Goal: Check status: Check status

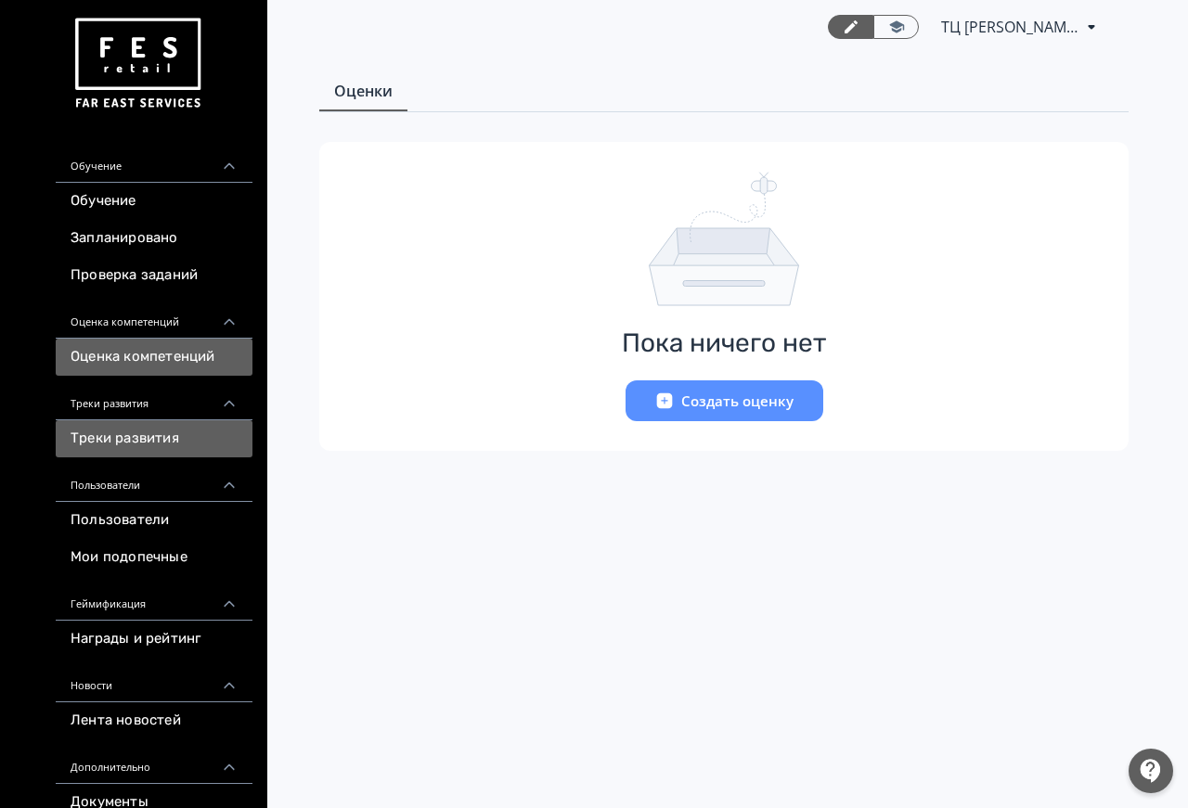
click at [154, 431] on link "Треки развития" at bounding box center [154, 438] width 197 height 37
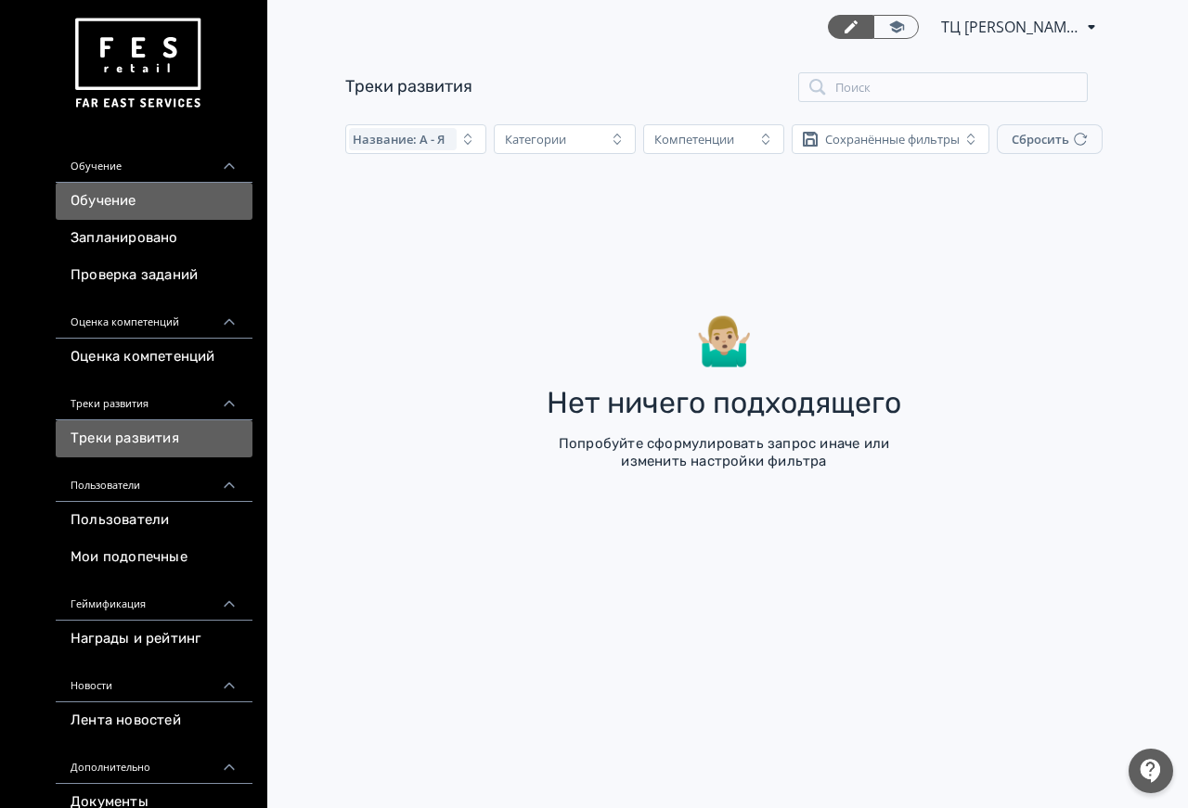
click at [154, 212] on link "Обучение" at bounding box center [154, 201] width 197 height 37
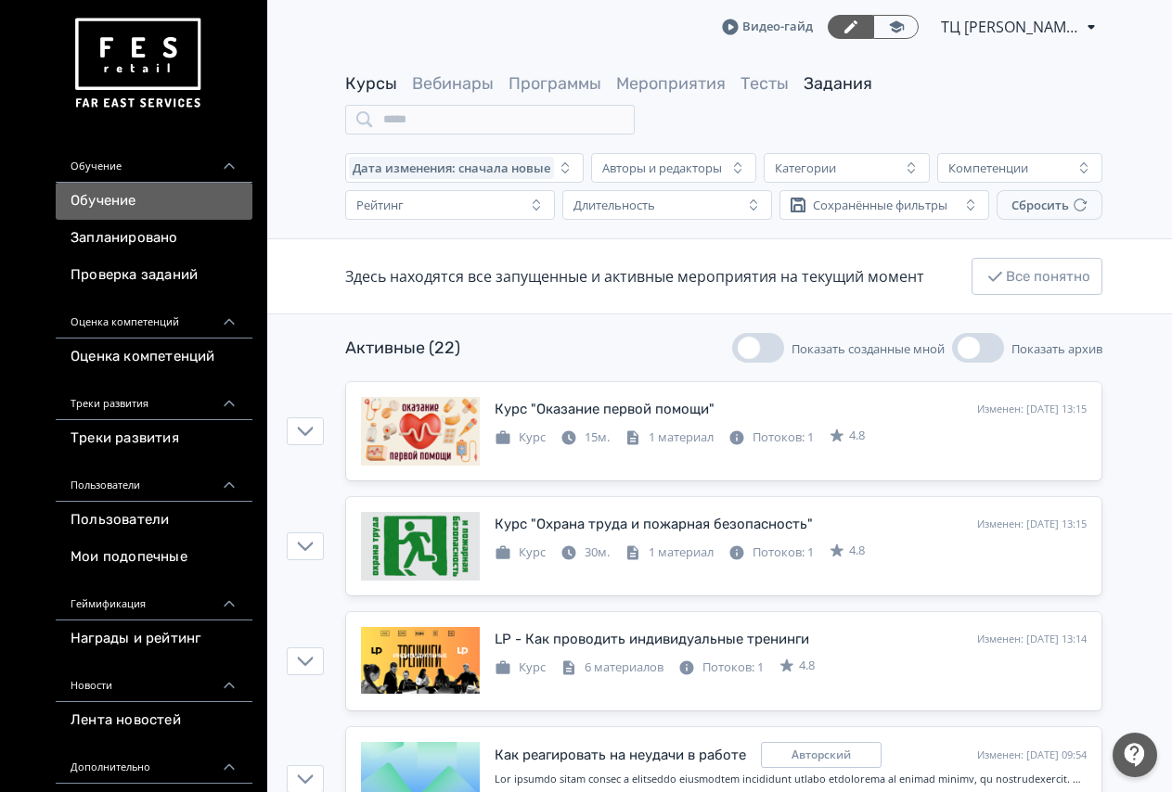
click at [839, 83] on link "Задания" at bounding box center [838, 83] width 69 height 20
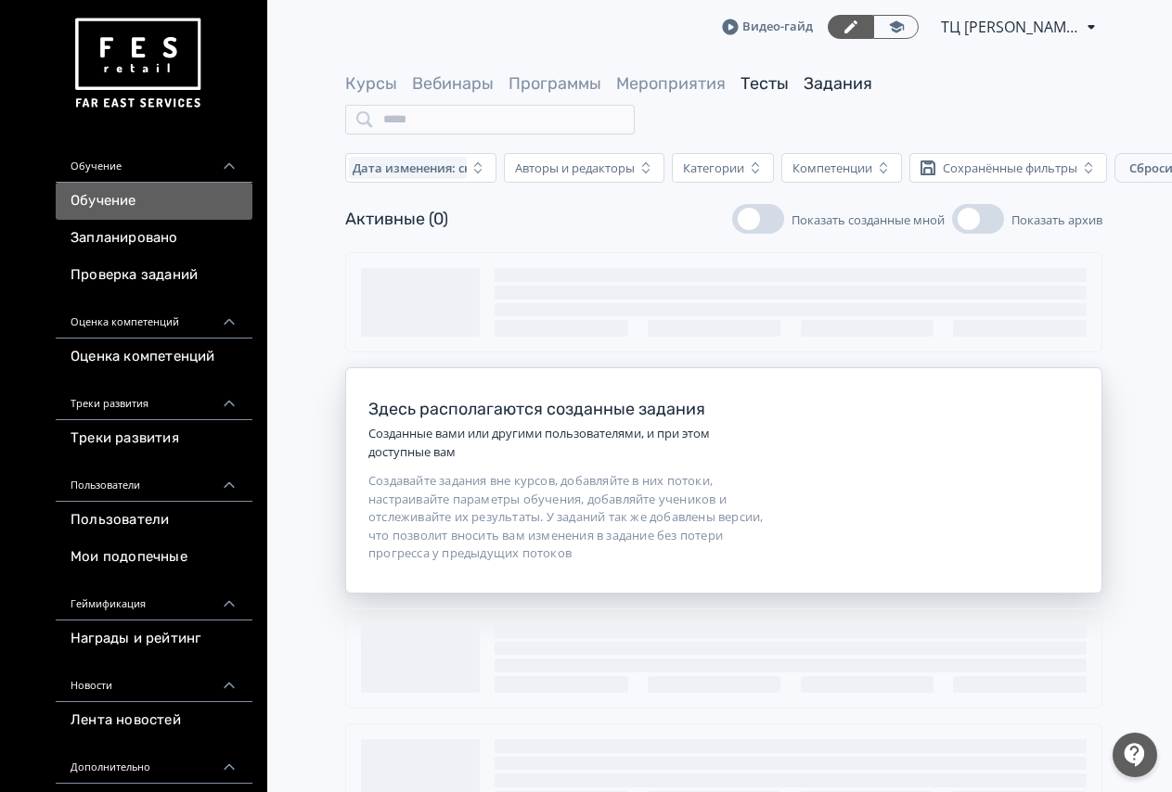
click at [761, 86] on link "Тесты" at bounding box center [764, 83] width 48 height 20
click at [648, 72] on span "Мероприятия" at bounding box center [670, 83] width 109 height 23
click at [646, 82] on link "Мероприятия" at bounding box center [670, 83] width 109 height 20
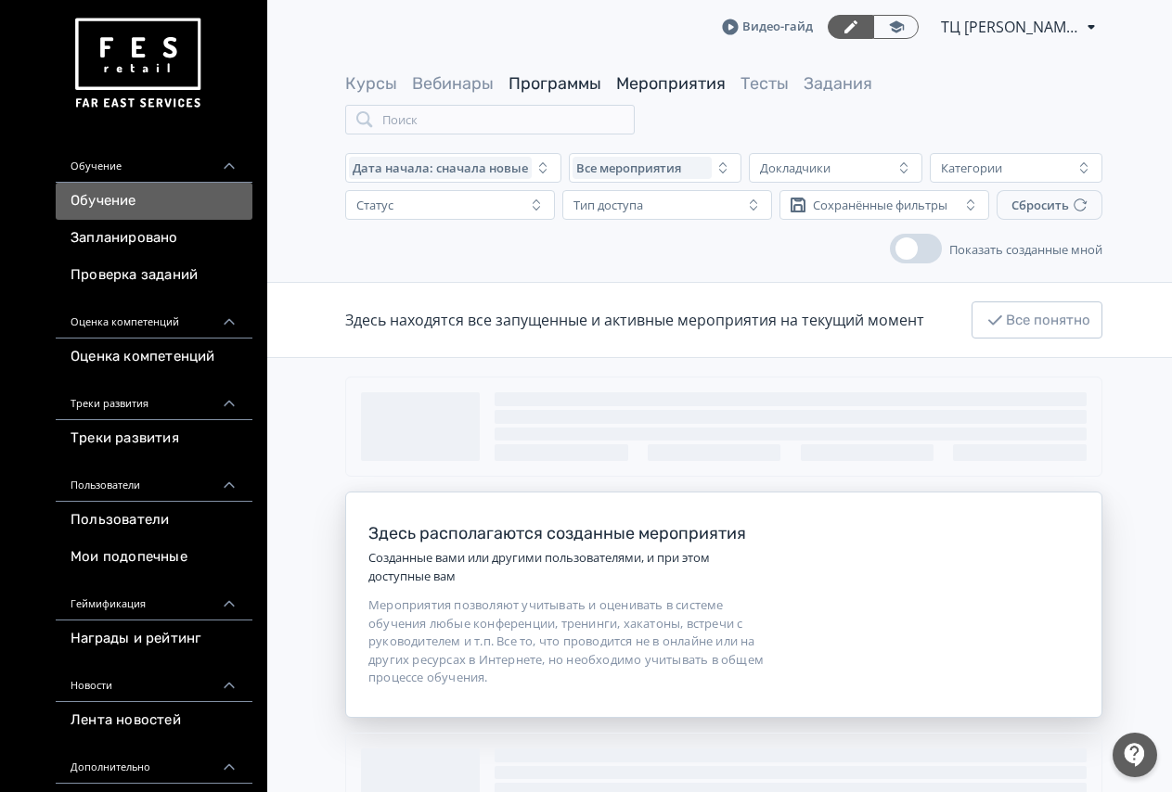
click at [554, 87] on link "Программы" at bounding box center [554, 83] width 93 height 20
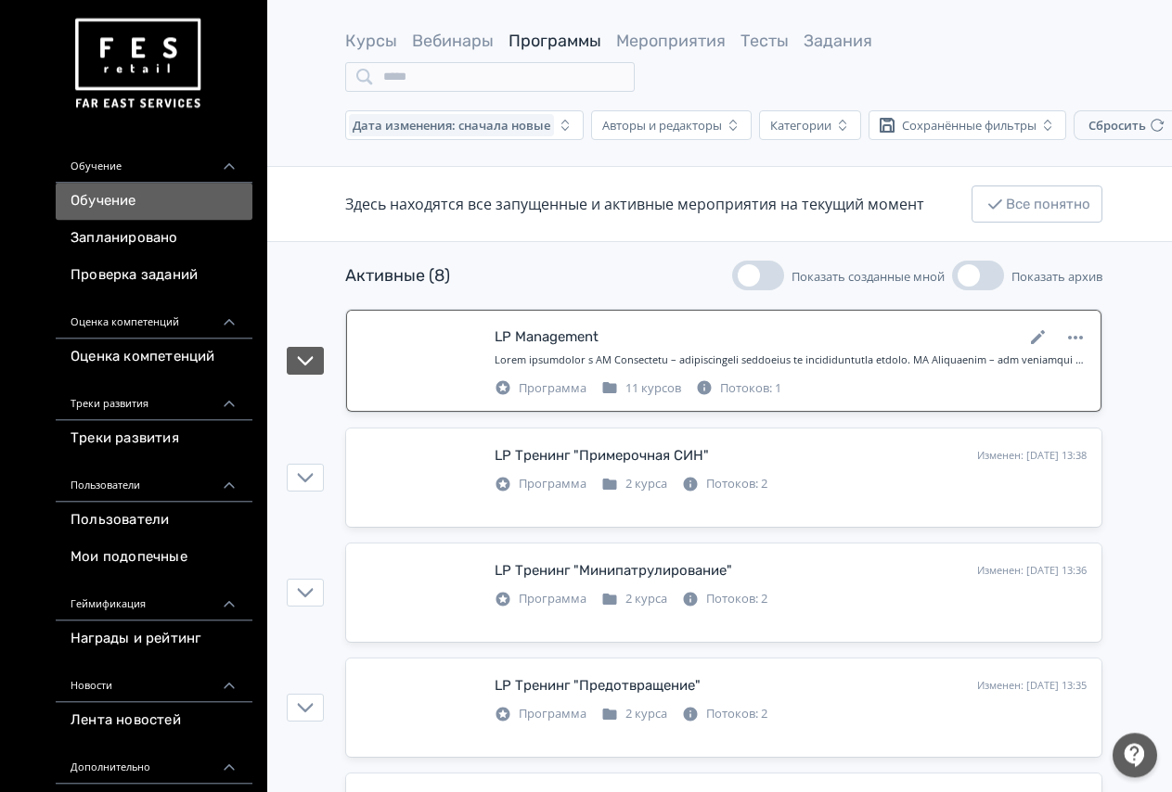
scroll to position [95, 0]
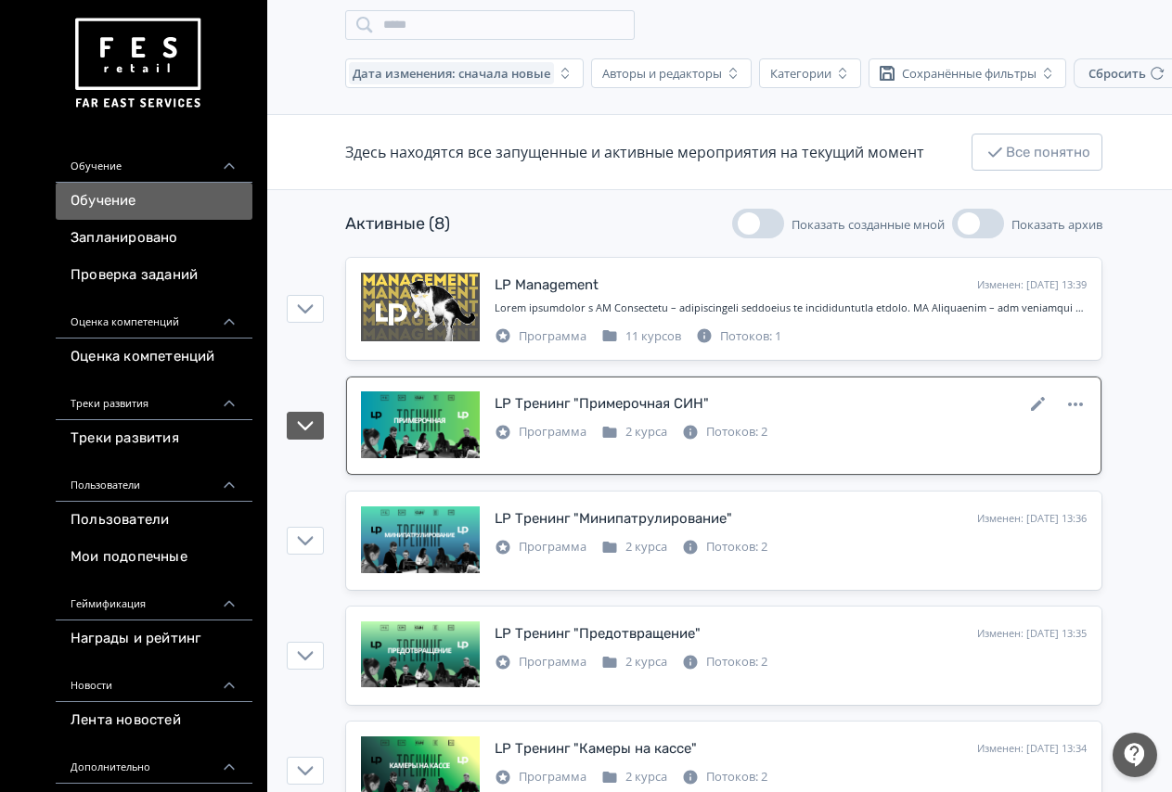
click at [760, 428] on div "Потоков: 2" at bounding box center [724, 432] width 85 height 19
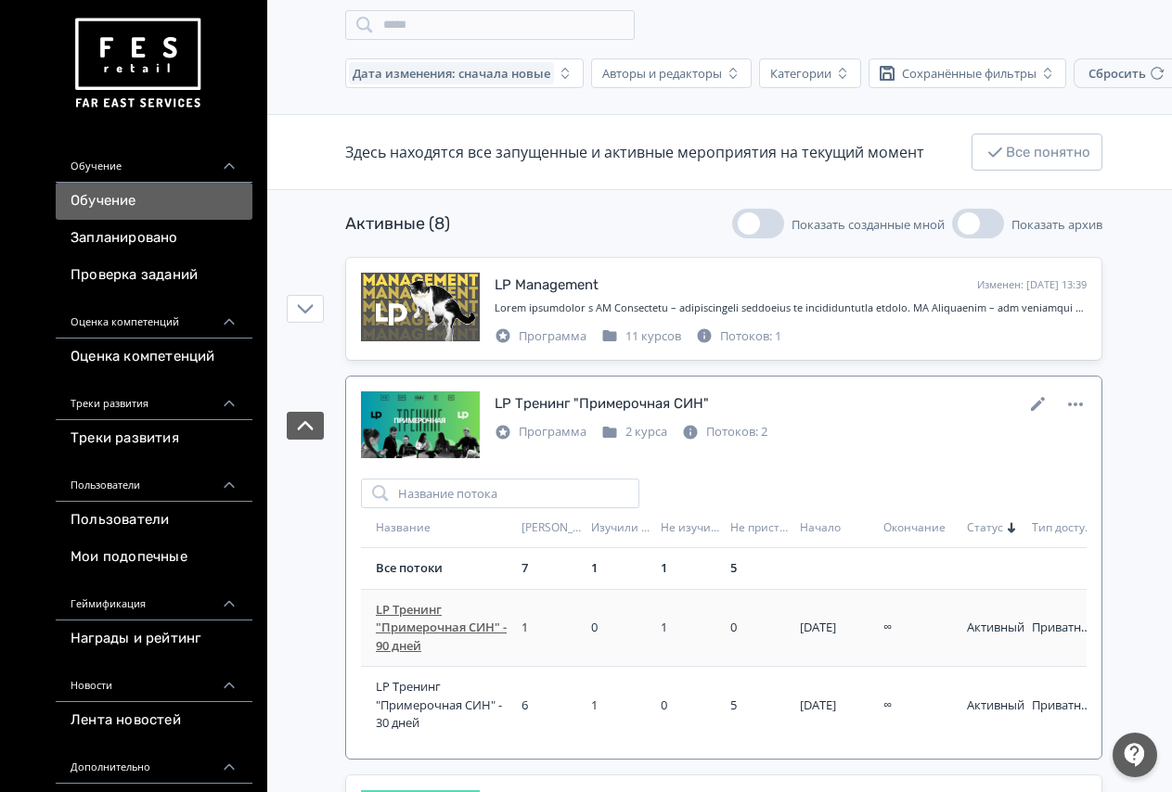
click at [462, 626] on span "LP Тренинг "Примерочная СИН" - 90 дней" at bounding box center [445, 628] width 138 height 55
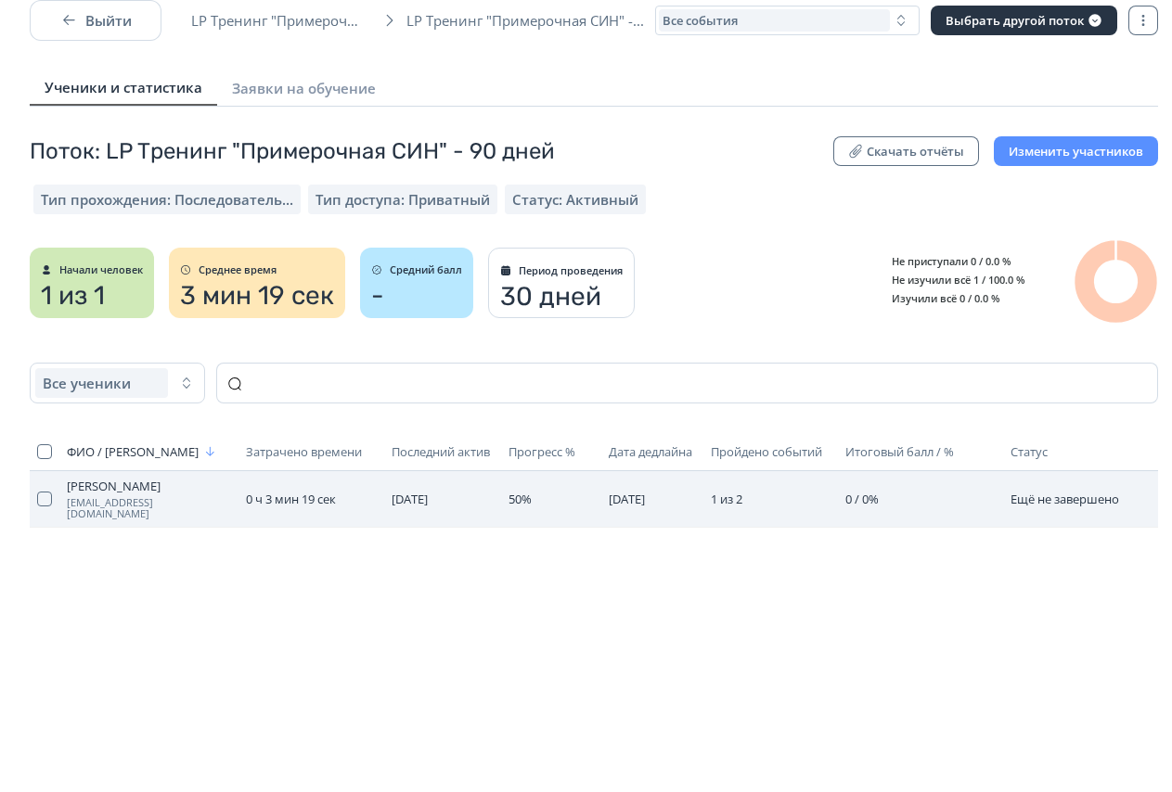
click at [428, 491] on span "[DATE]" at bounding box center [410, 499] width 36 height 17
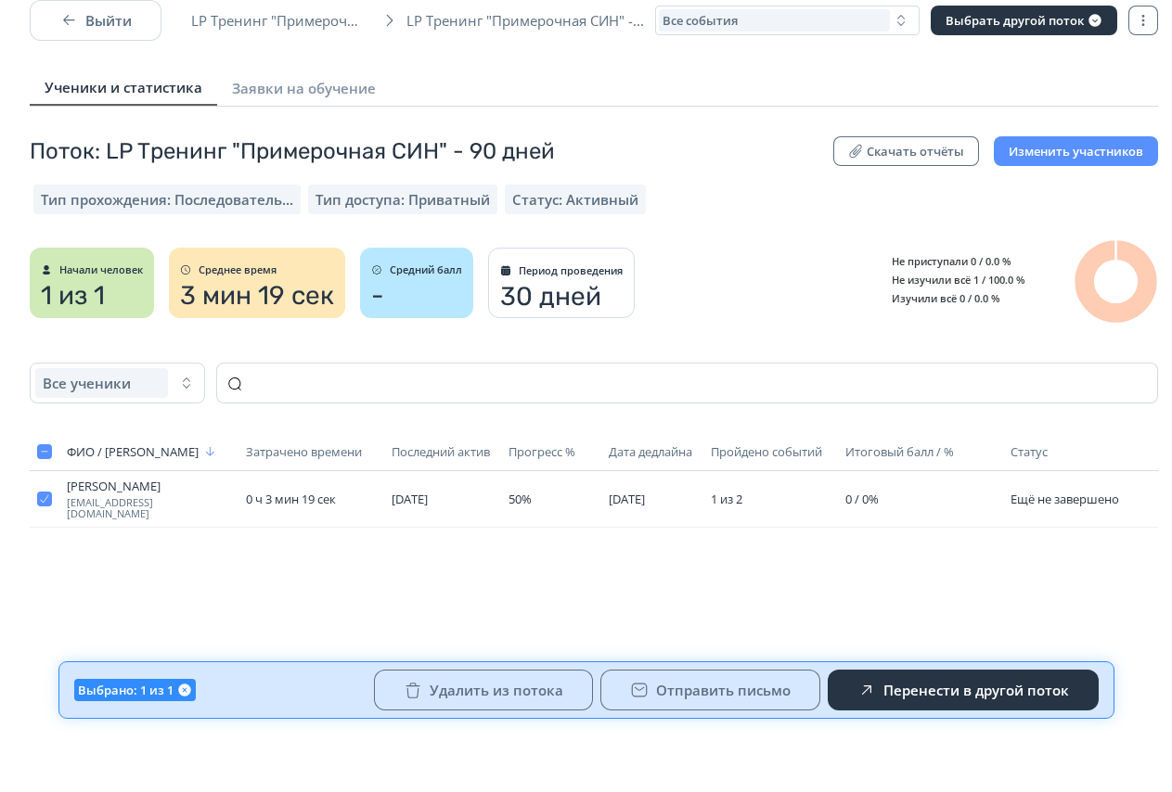
click at [764, 554] on div "ФИО / Логин Затрачено времени Последний актив Прогресс % [PERSON_NAME] событий …" at bounding box center [594, 554] width 1128 height 243
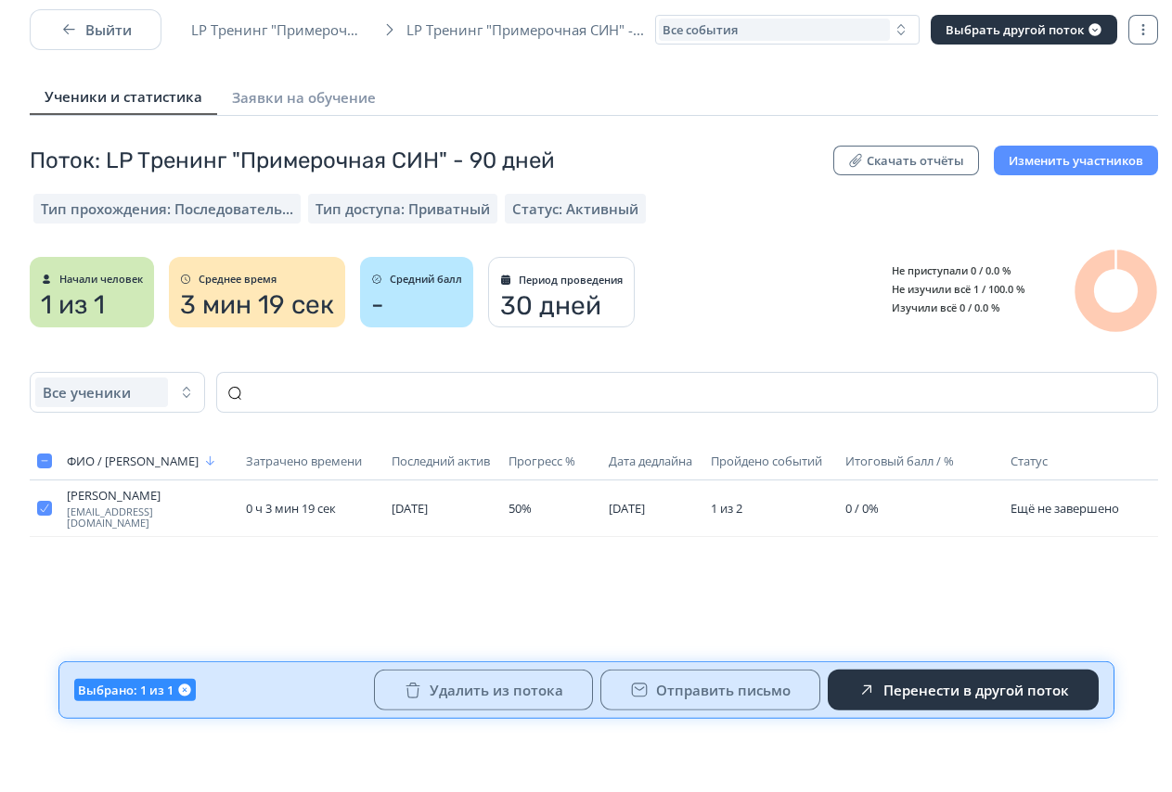
scroll to position [0, 0]
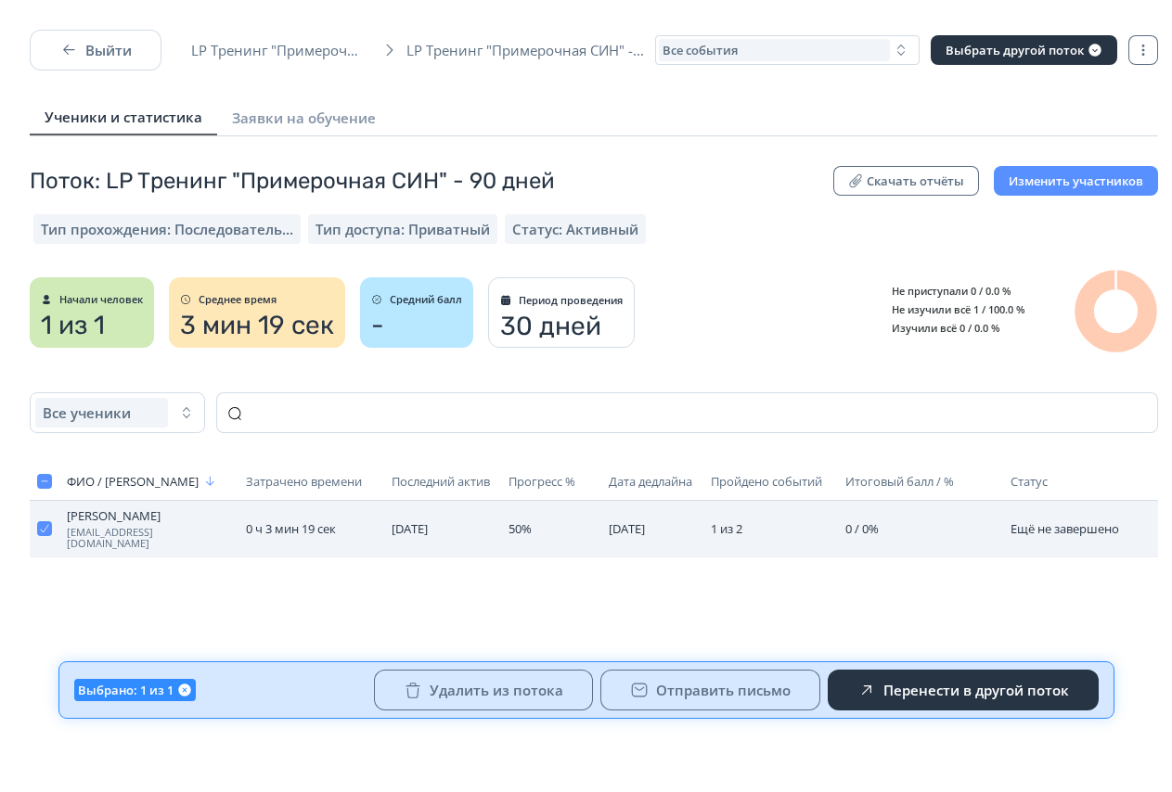
click at [915, 525] on td "0 / 0%" at bounding box center [920, 529] width 165 height 57
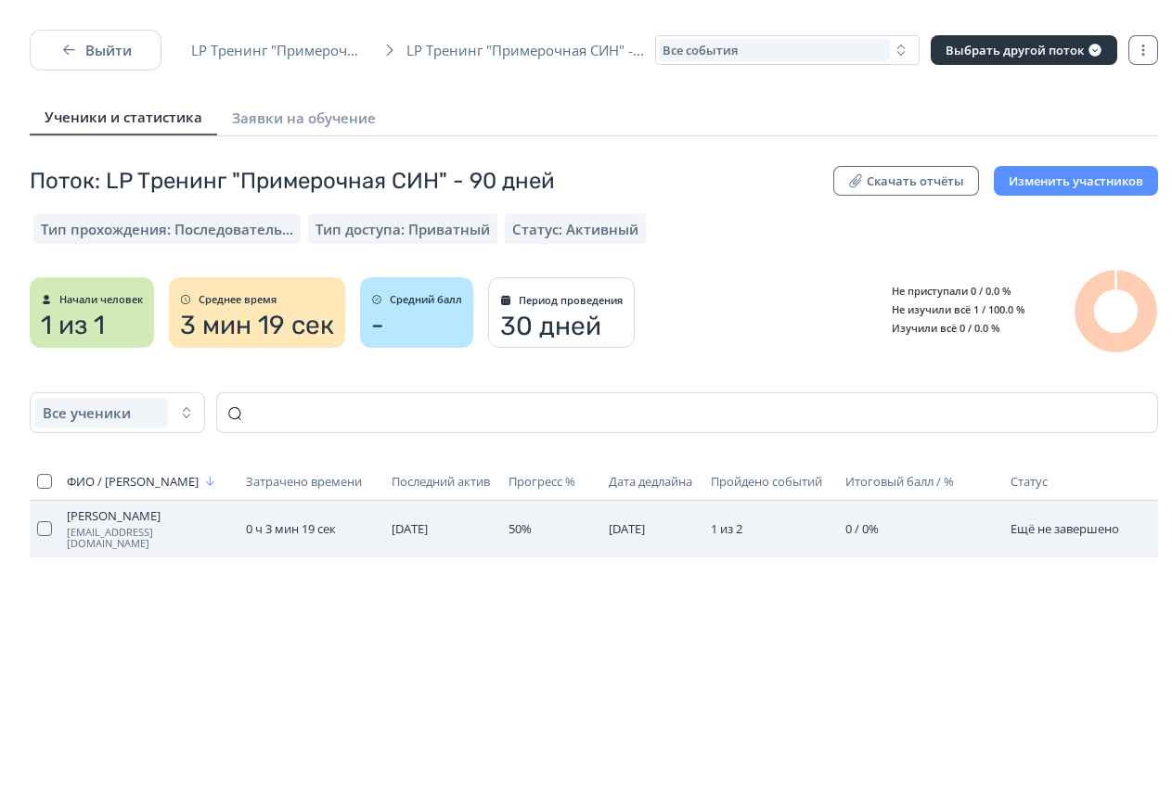
click at [355, 540] on td "0 ч 3 мин 19 сек" at bounding box center [311, 529] width 146 height 57
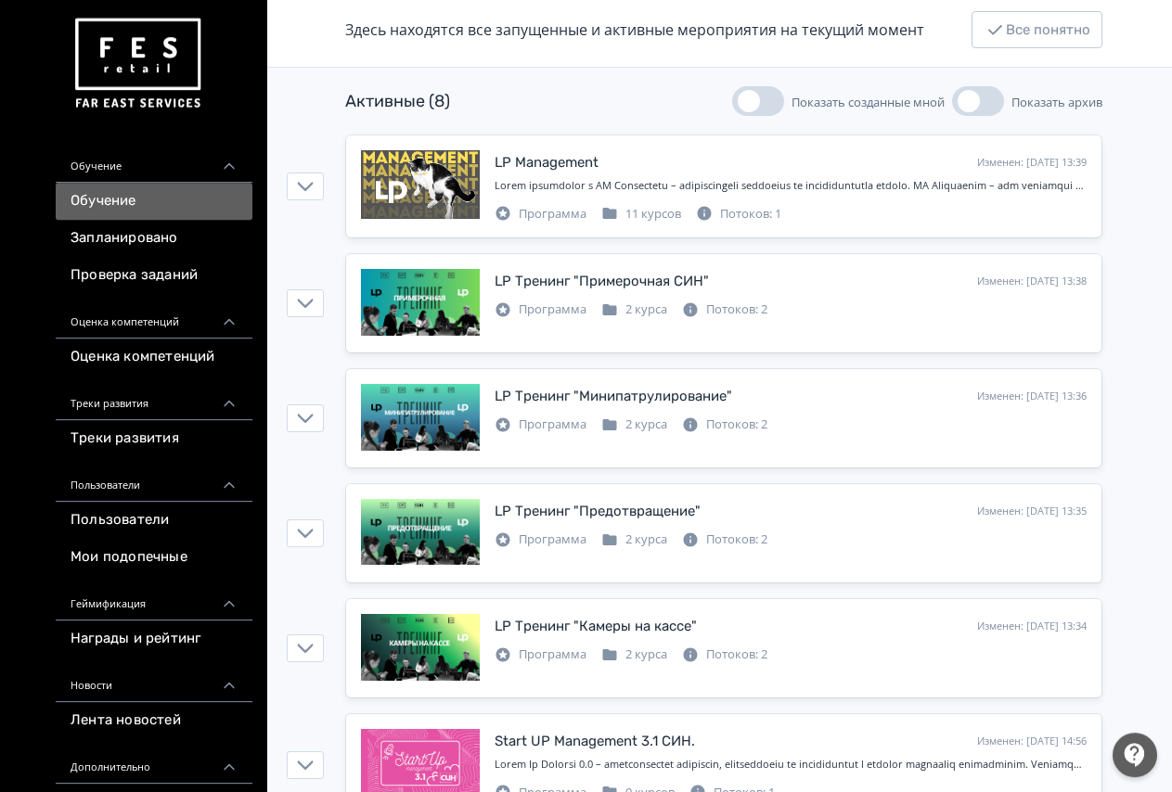
scroll to position [473, 0]
